Goal: Task Accomplishment & Management: Complete application form

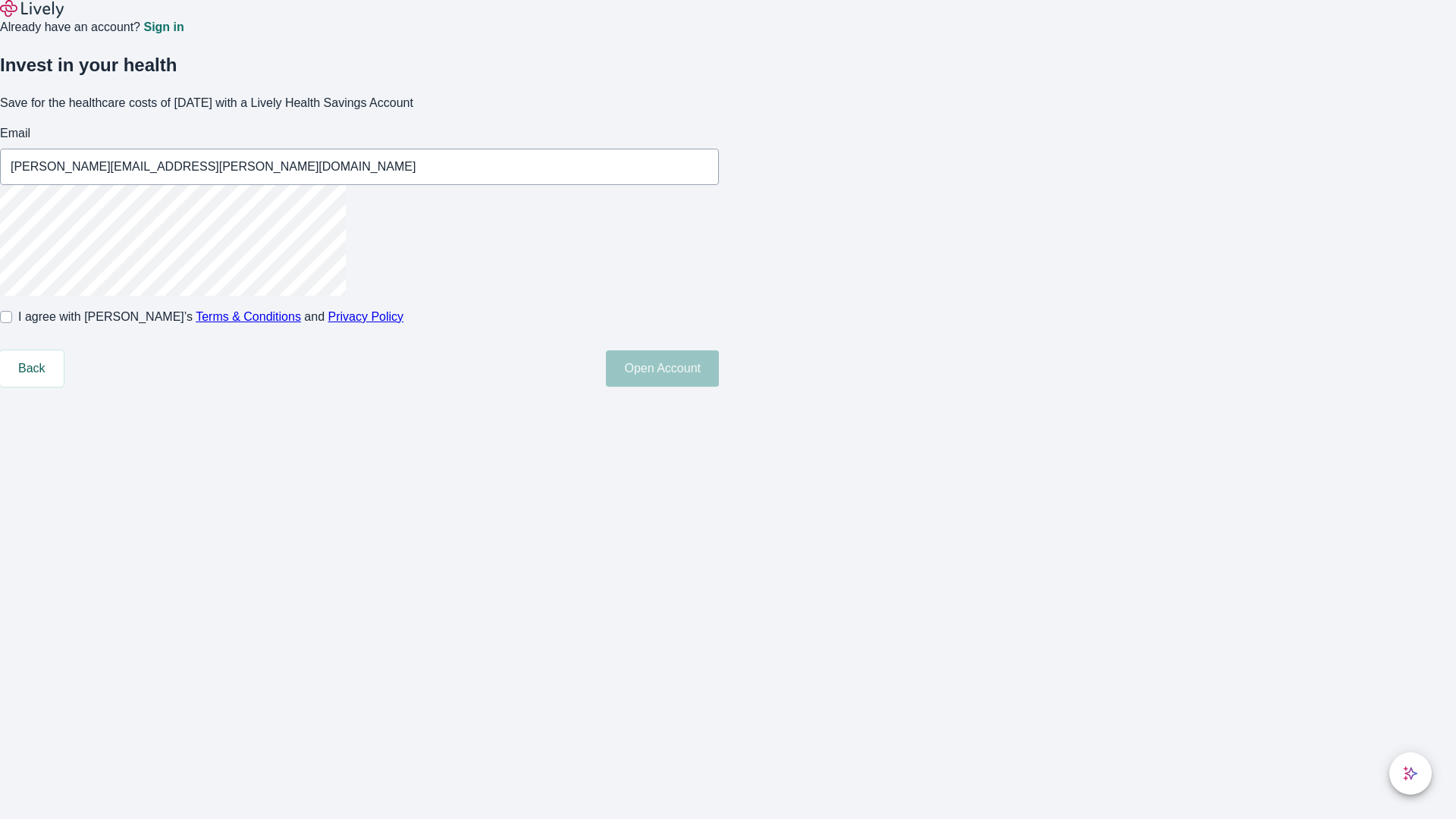
click at [12, 323] on input "I agree with Lively’s Terms & Conditions and Privacy Policy" at bounding box center [6, 317] width 12 height 12
checkbox input "true"
click at [719, 387] on button "Open Account" at bounding box center [662, 368] width 113 height 36
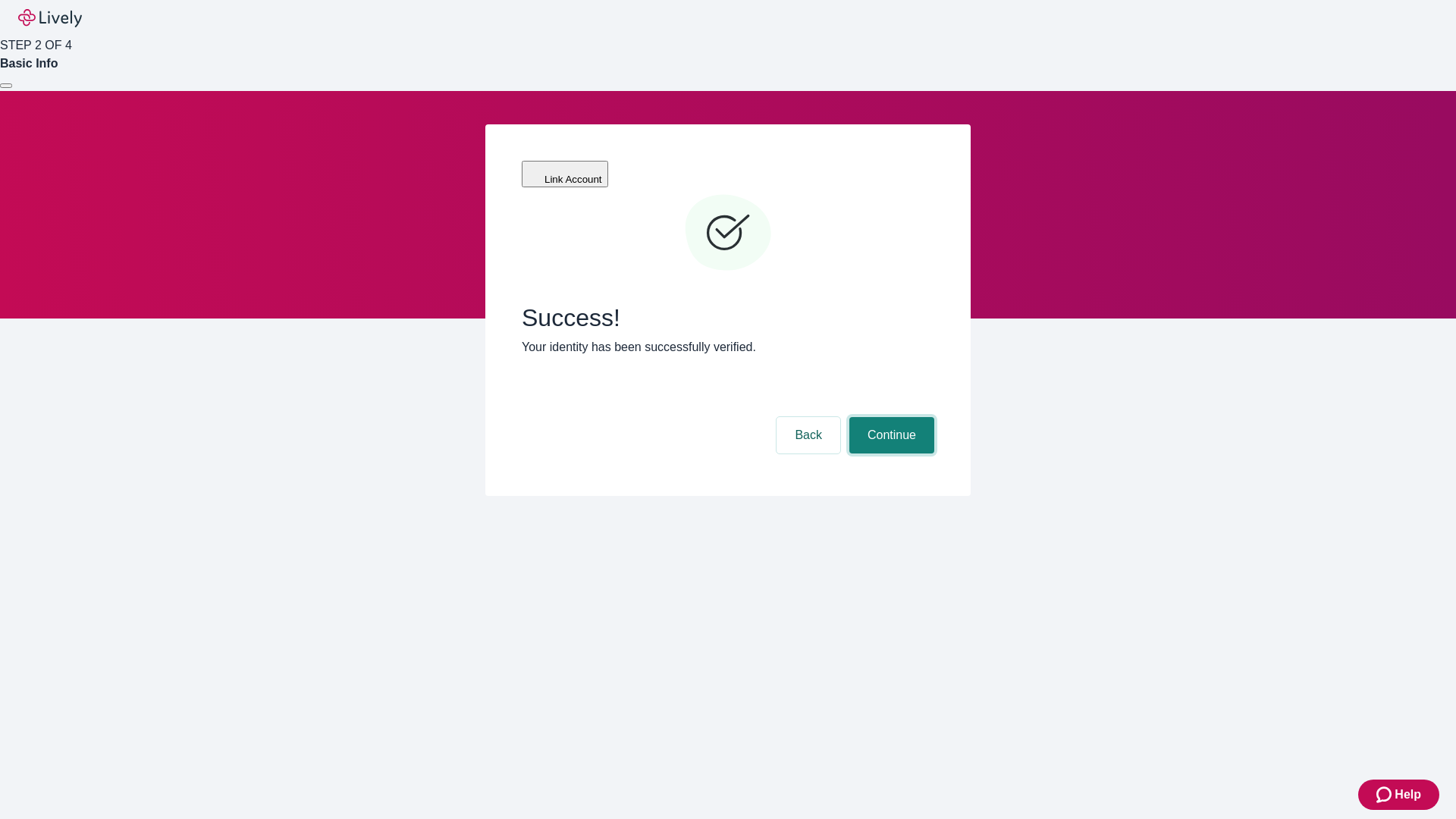
click at [889, 417] on button "Continue" at bounding box center [891, 435] width 85 height 36
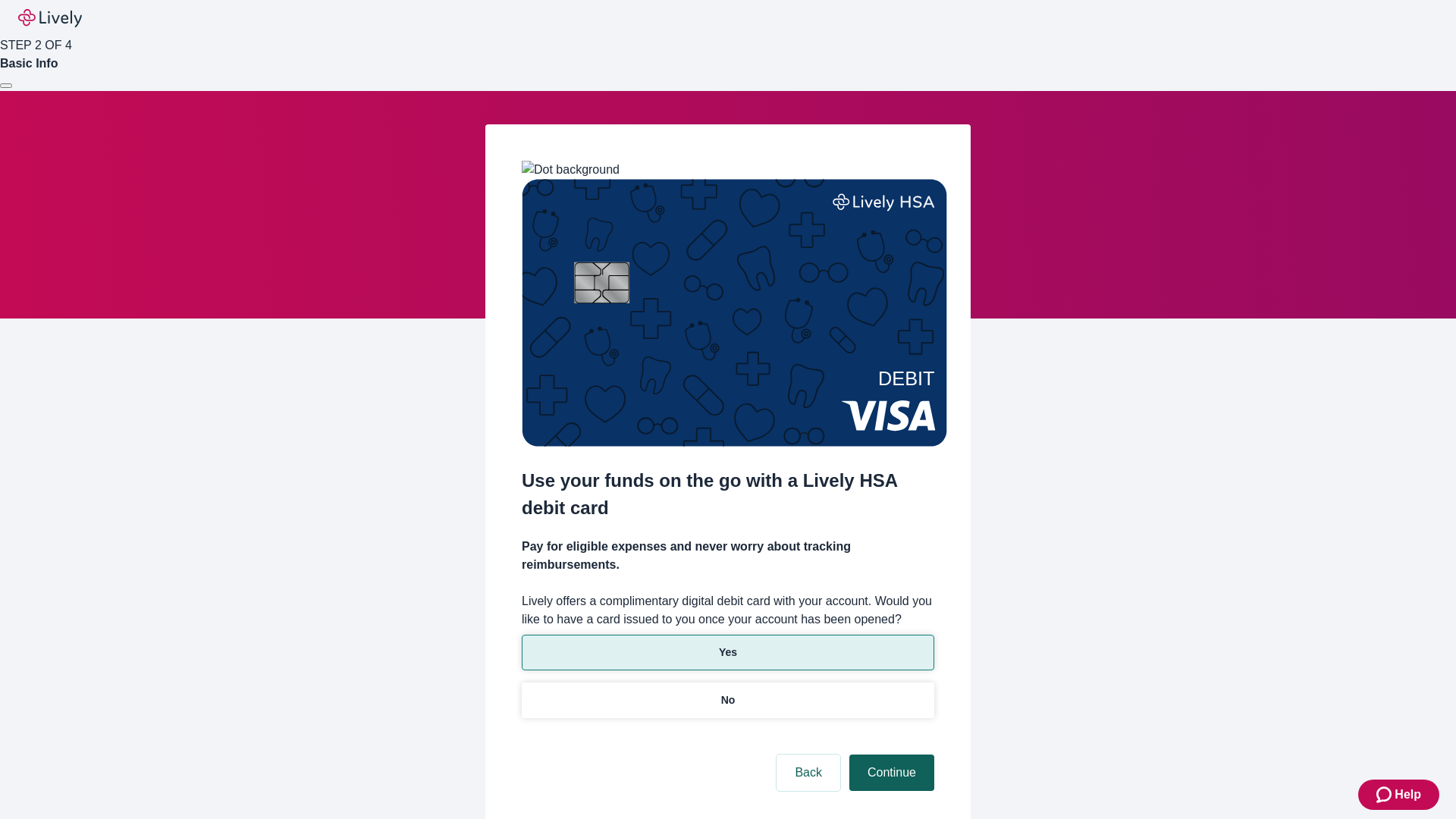
click at [727, 645] on p "Yes" at bounding box center [728, 653] width 18 height 16
click at [889, 754] on button "Continue" at bounding box center [891, 772] width 85 height 36
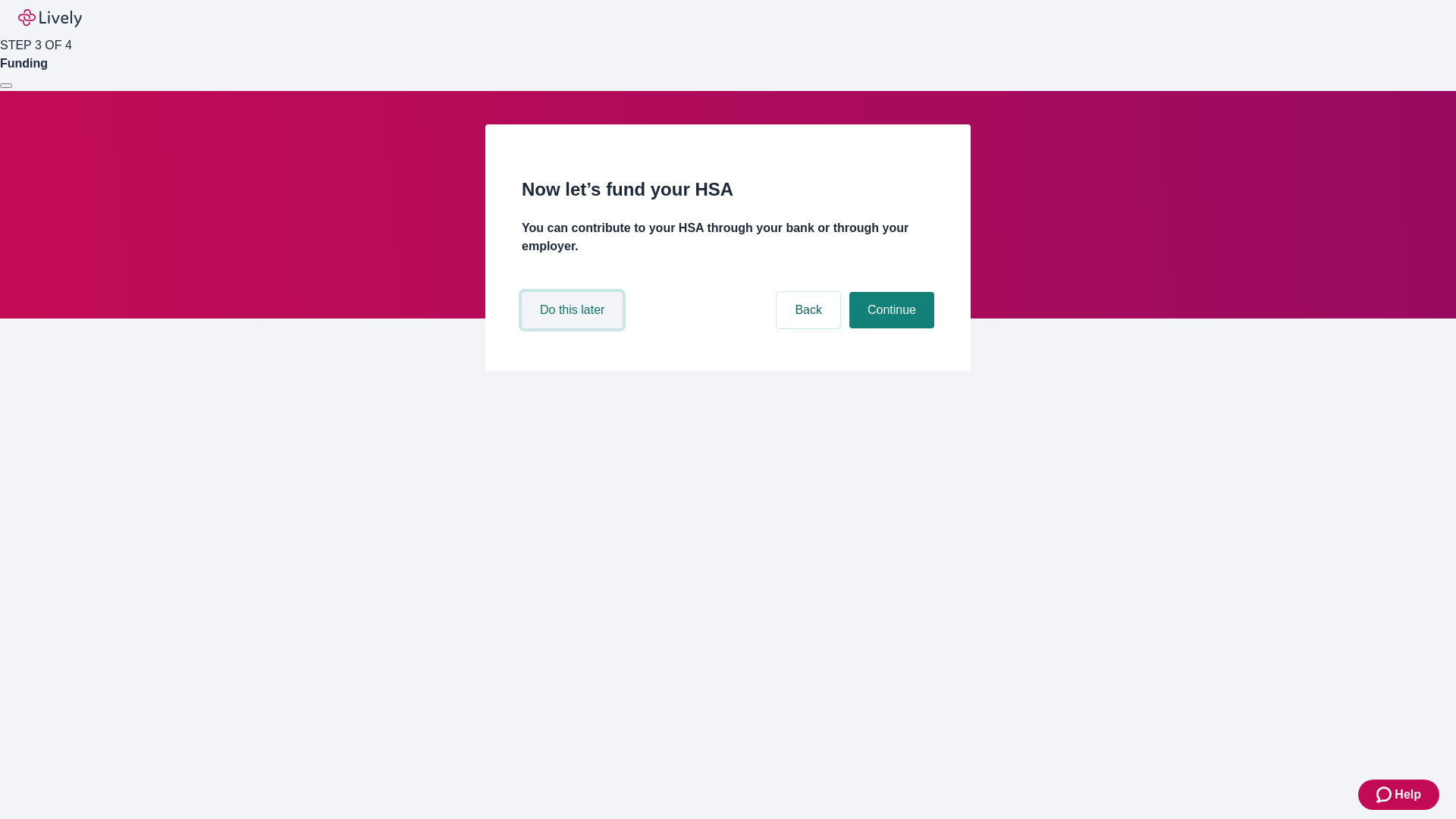
click at [574, 329] on button "Do this later" at bounding box center [572, 309] width 101 height 36
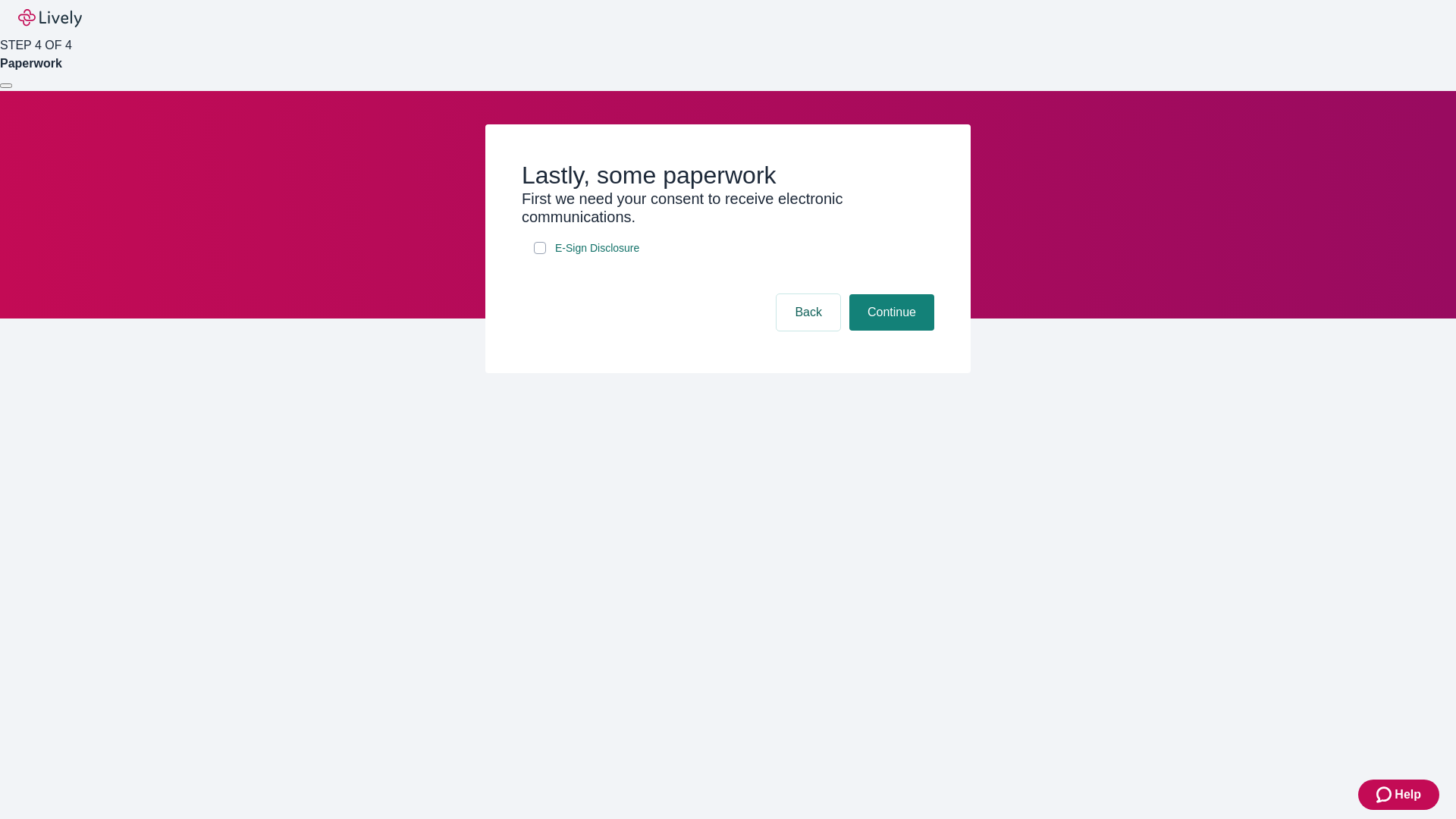
click at [540, 254] on input "E-Sign Disclosure" at bounding box center [540, 248] width 12 height 12
checkbox input "true"
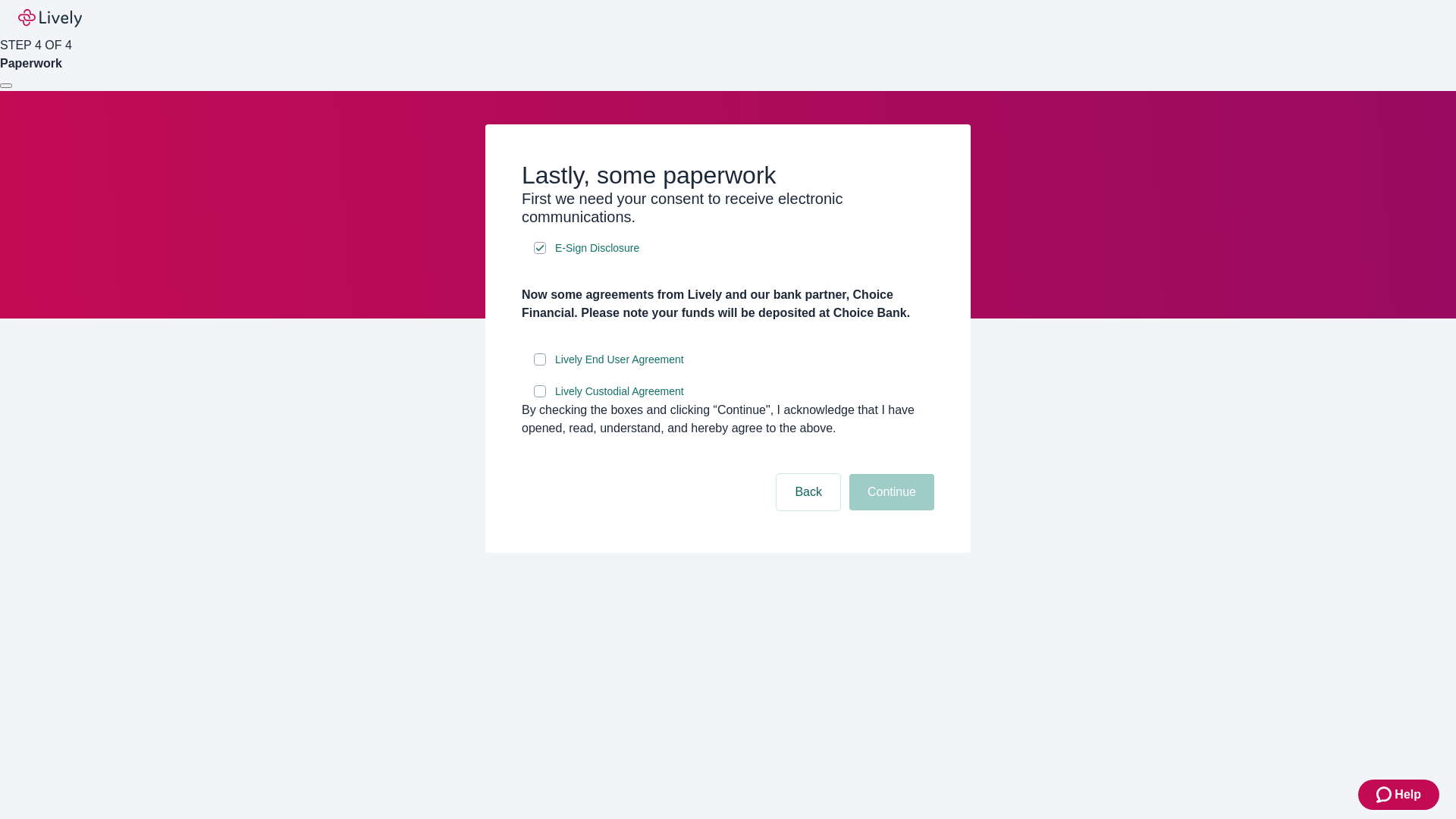
click at [540, 366] on input "Lively End User Agreement" at bounding box center [540, 359] width 12 height 12
checkbox input "true"
click at [540, 398] on input "Lively Custodial Agreement" at bounding box center [540, 391] width 12 height 12
checkbox input "true"
click at [889, 510] on button "Continue" at bounding box center [891, 492] width 85 height 36
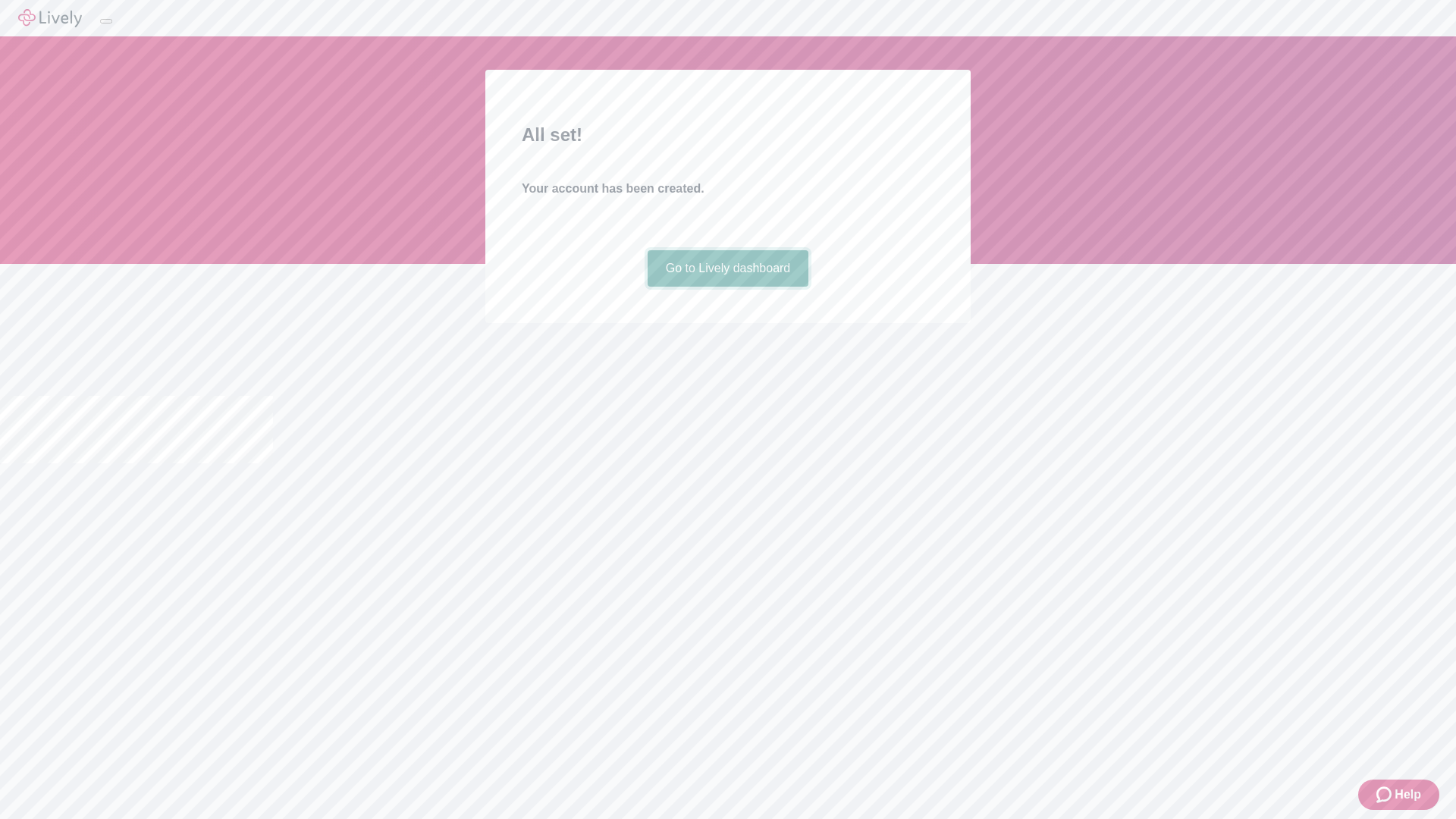
click at [727, 287] on link "Go to Lively dashboard" at bounding box center [728, 268] width 161 height 36
